Goal: Use online tool/utility: Use online tool/utility

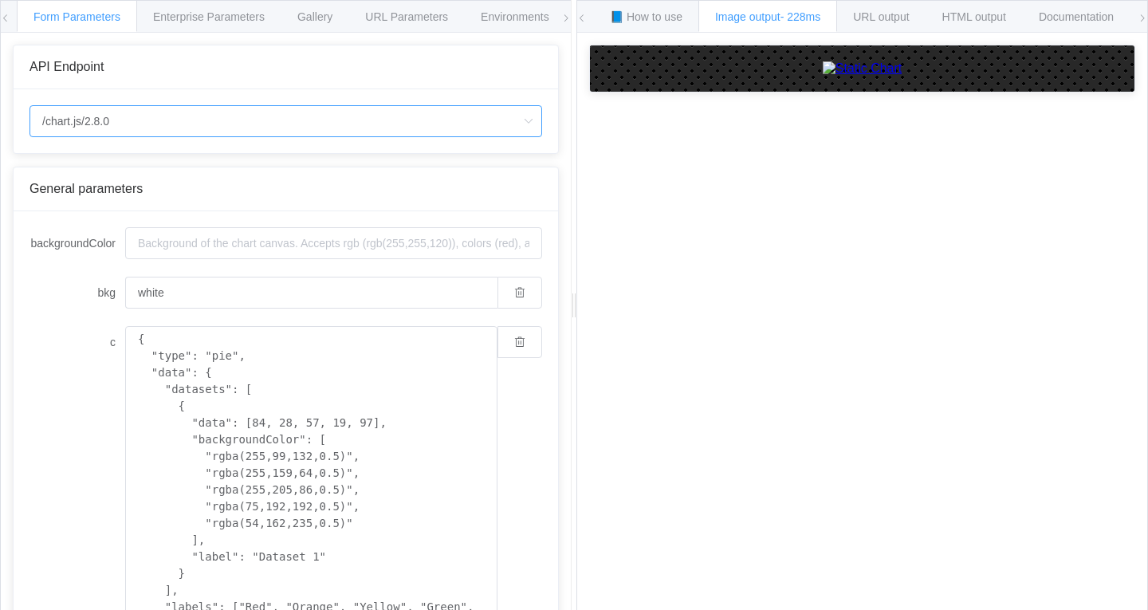
click at [196, 126] on input "/chart.js/2.8.0" at bounding box center [286, 121] width 513 height 32
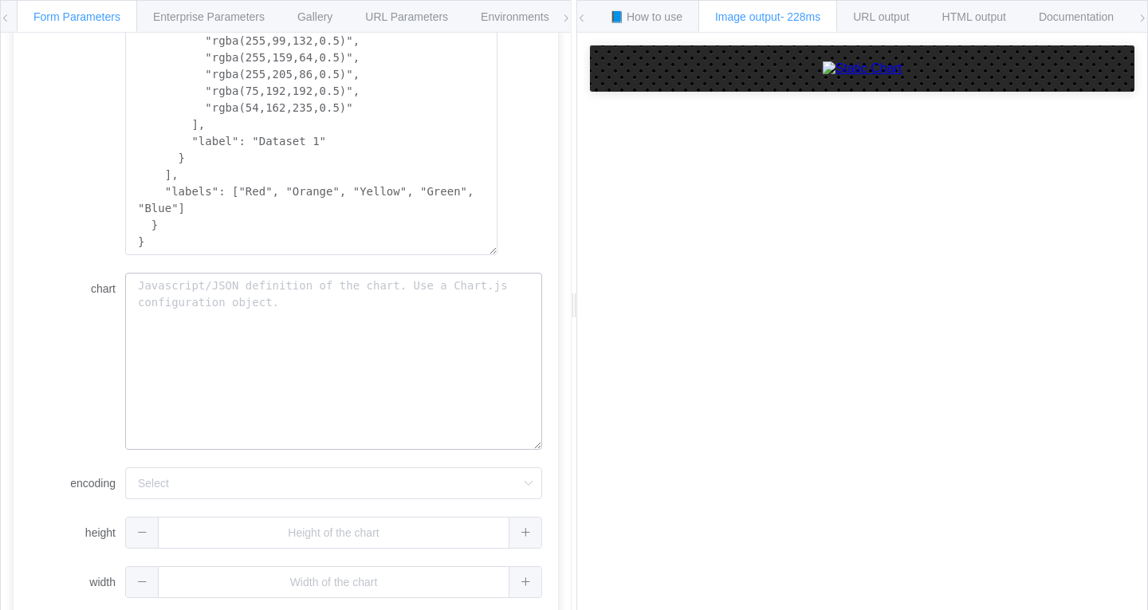
scroll to position [426, 0]
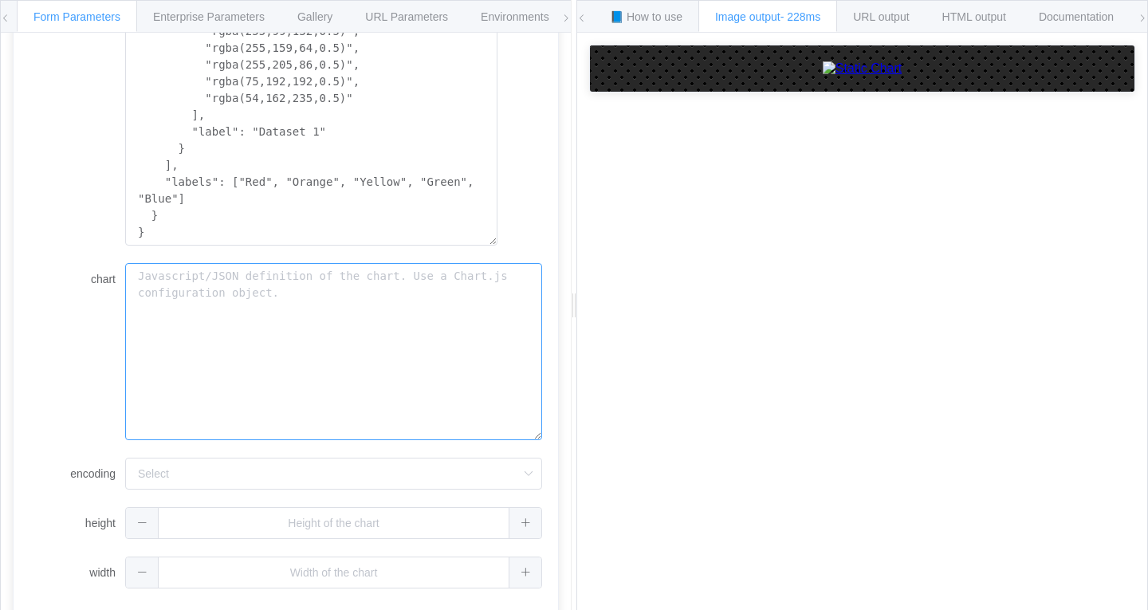
click at [192, 376] on textarea "chart" at bounding box center [333, 351] width 417 height 177
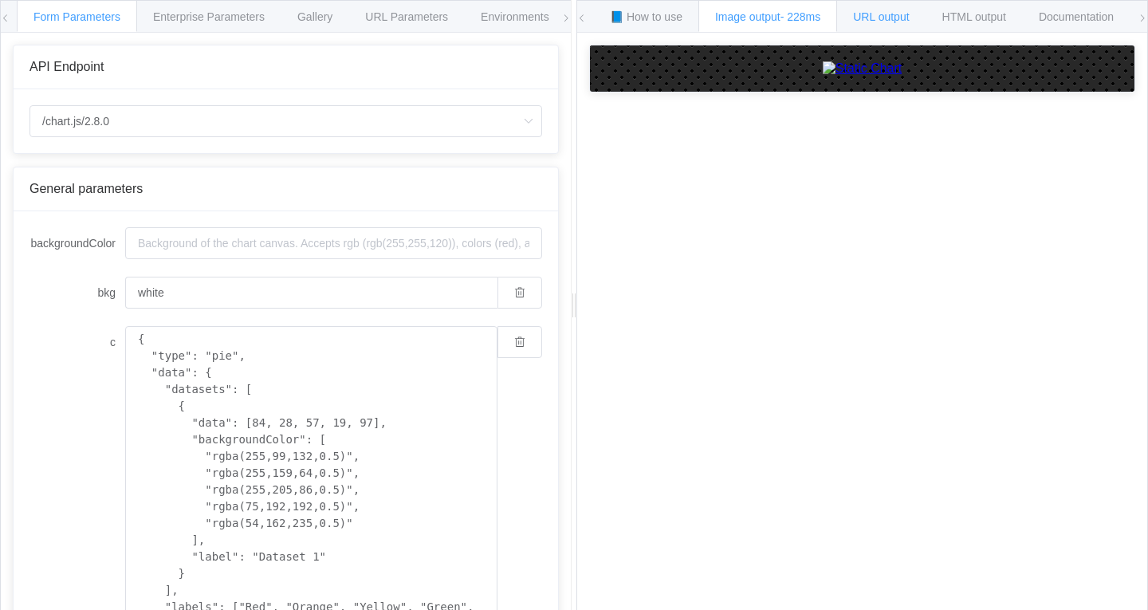
click at [572, 14] on span "URL output" at bounding box center [881, 16] width 56 height 13
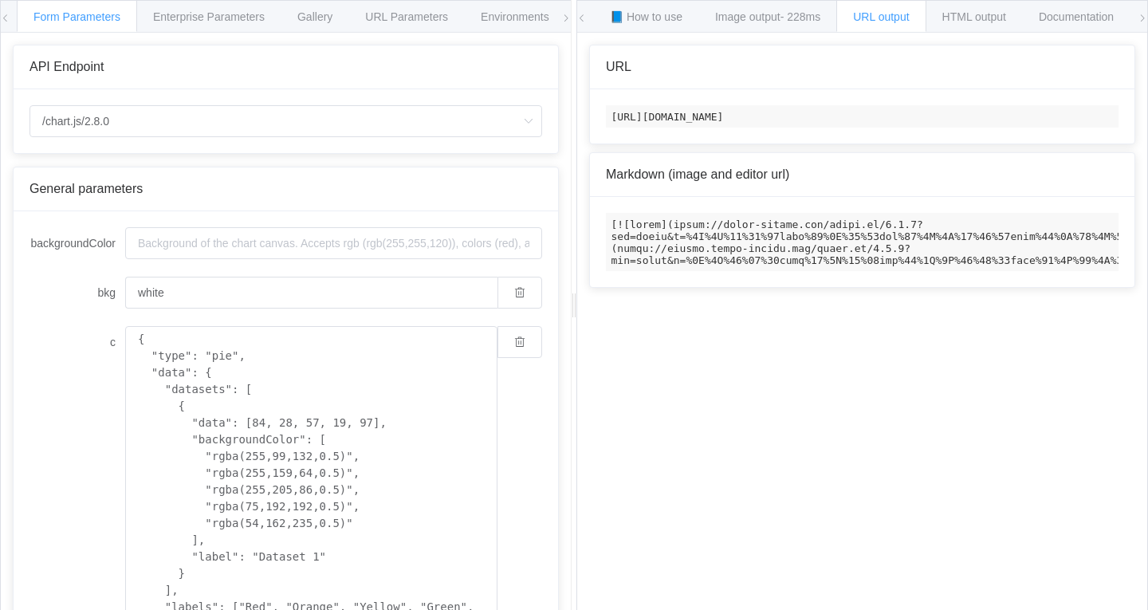
drag, startPoint x: 612, startPoint y: 116, endPoint x: 859, endPoint y: 120, distance: 246.5
click at [572, 120] on code "[URL][DOMAIN_NAME]" at bounding box center [862, 116] width 513 height 22
copy code "[URL][DOMAIN_NAME]?"
click at [402, 19] on span "URL Parameters" at bounding box center [406, 16] width 83 height 13
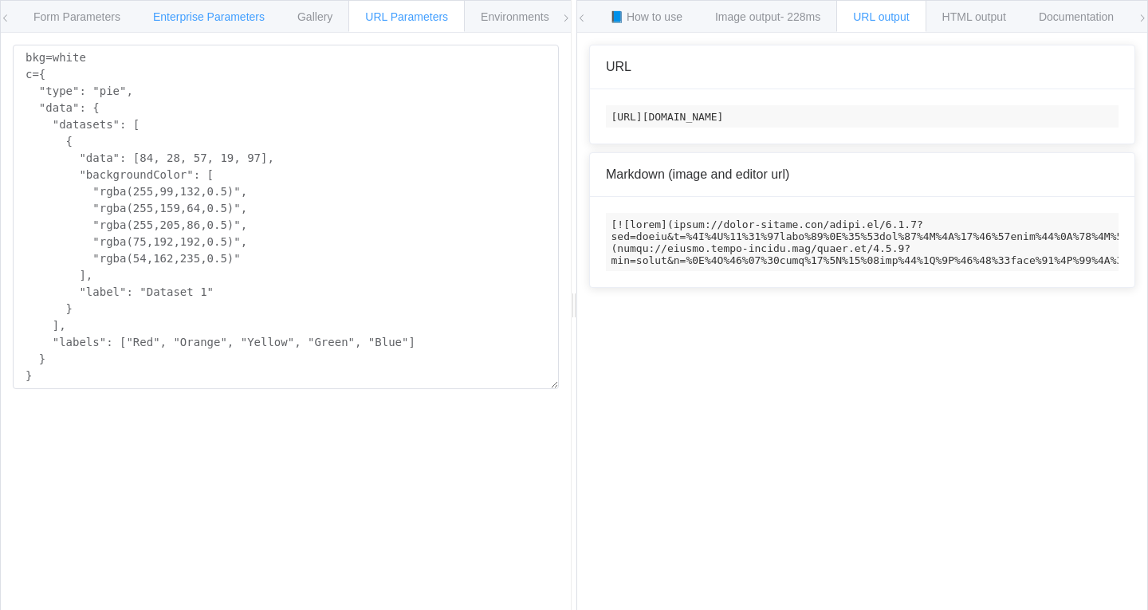
click at [279, 14] on div "Enterprise Parameters" at bounding box center [208, 16] width 145 height 32
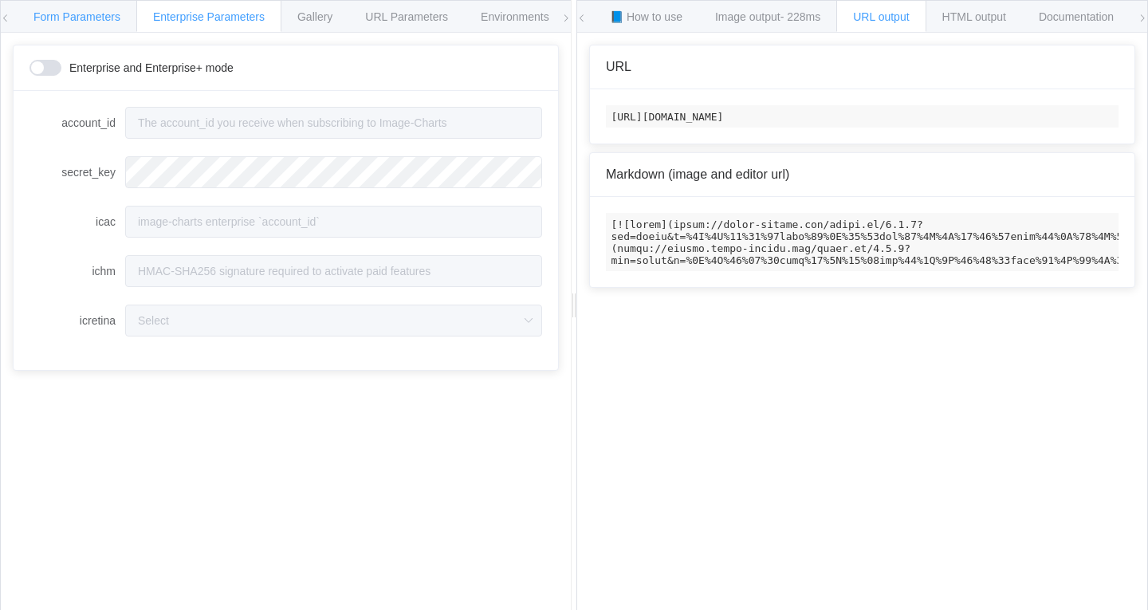
click at [90, 18] on span "Form Parameters" at bounding box center [76, 16] width 87 height 13
